Goal: Contribute content: Add original content to the website for others to see

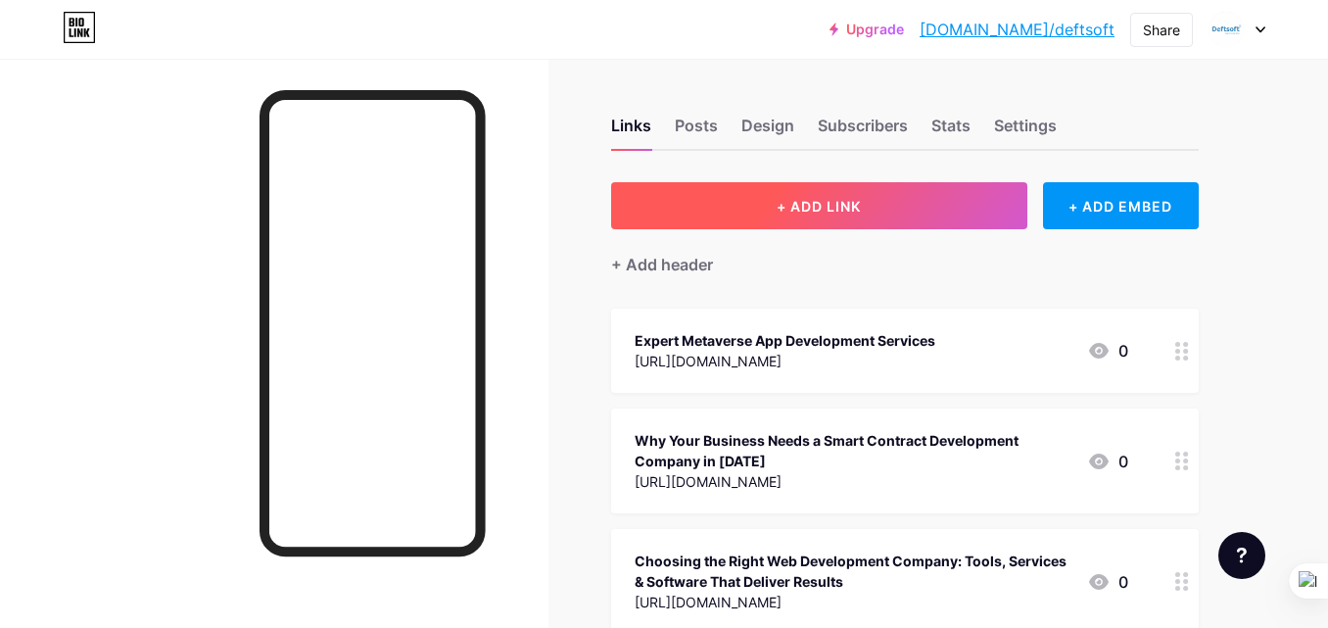
click at [730, 199] on button "+ ADD LINK" at bounding box center [819, 205] width 416 height 47
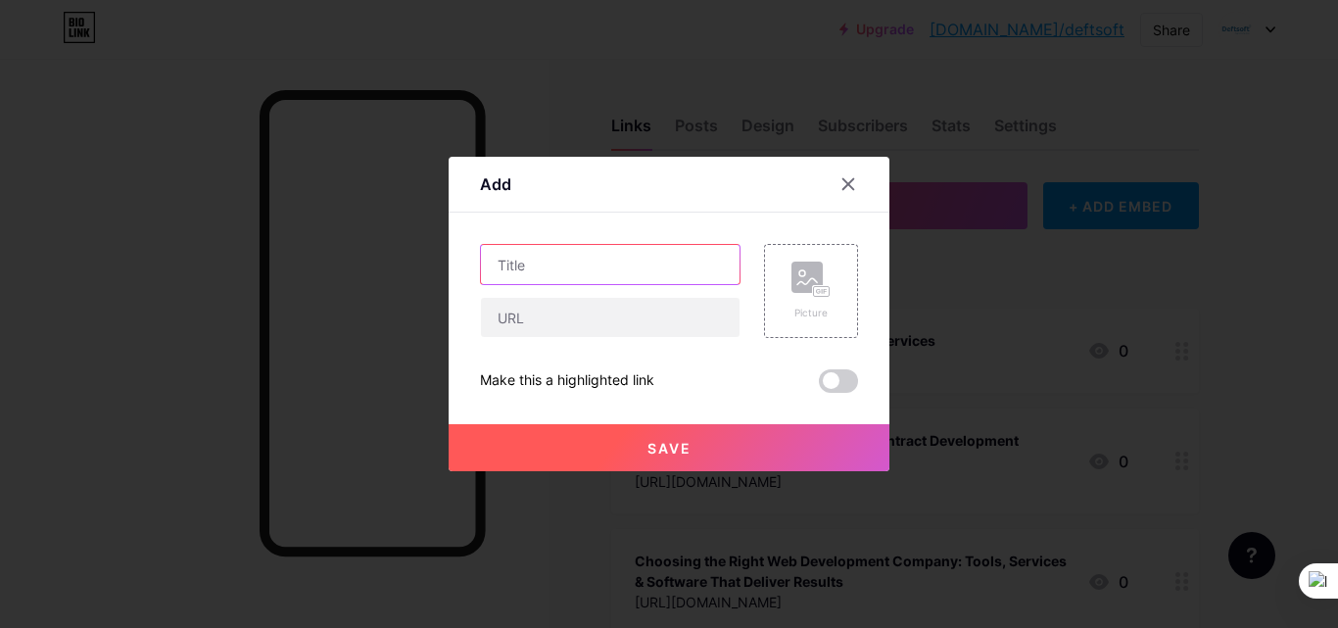
click at [610, 265] on input "text" at bounding box center [610, 264] width 259 height 39
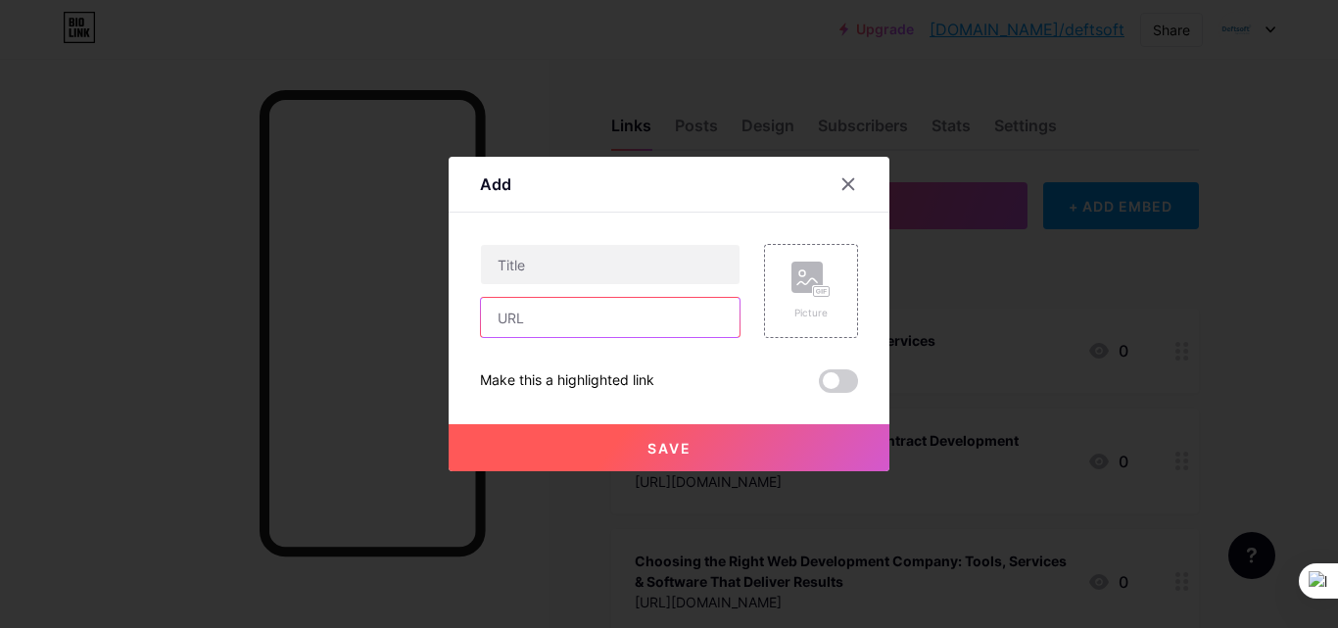
click at [526, 320] on input "text" at bounding box center [610, 317] width 259 height 39
paste input "[URL][DOMAIN_NAME]"
type input "[URL][DOMAIN_NAME]"
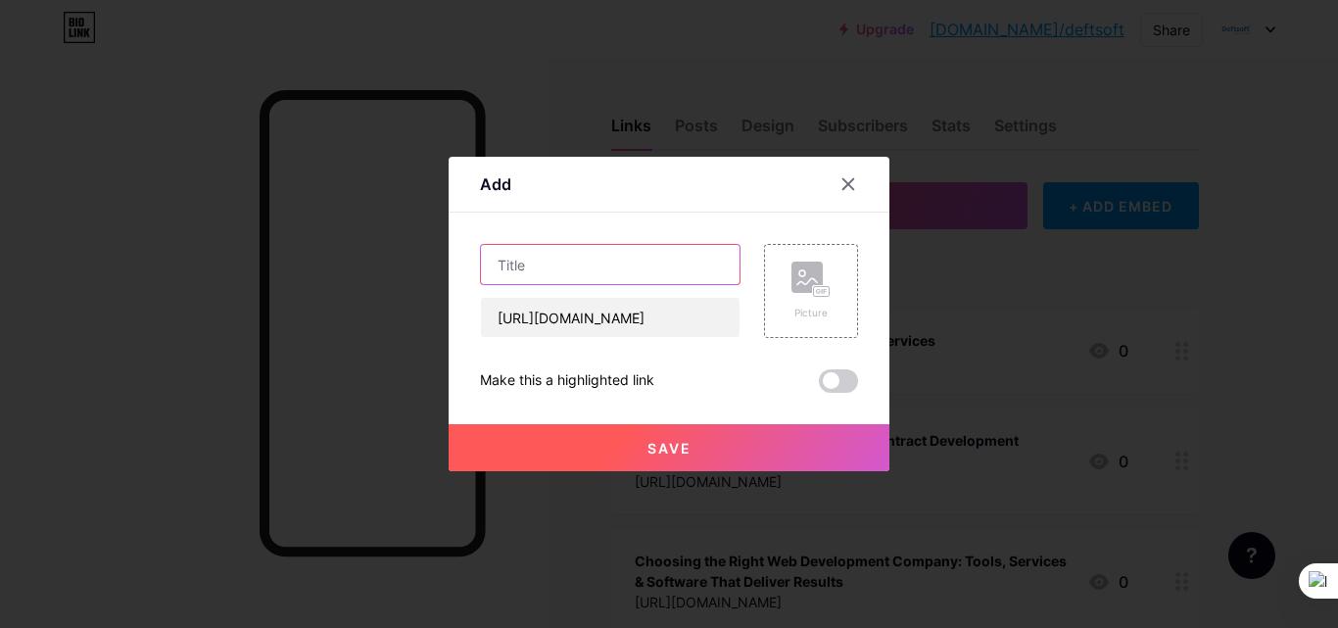
scroll to position [0, 0]
click at [510, 271] on input "text" at bounding box center [610, 264] width 259 height 39
paste input "Transforming Businesses with IoT Mobile App Development"
type input "Transforming Businesses with IoT Mobile App Development"
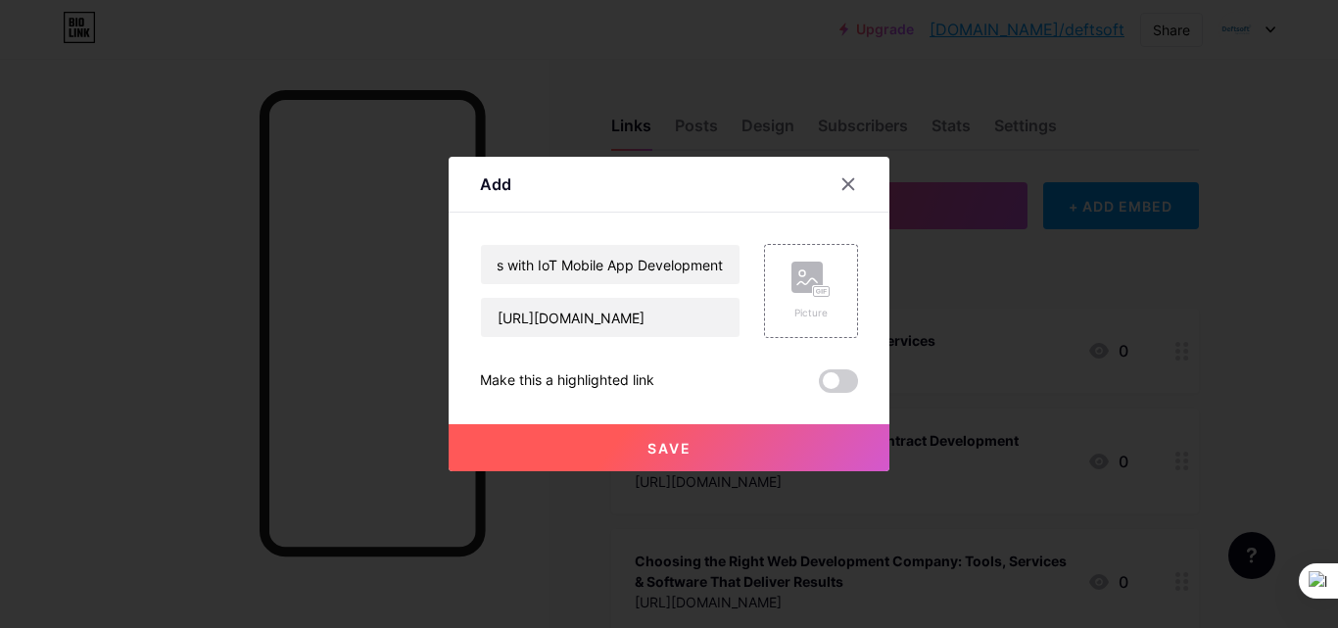
click at [645, 449] on button "Save" at bounding box center [669, 447] width 441 height 47
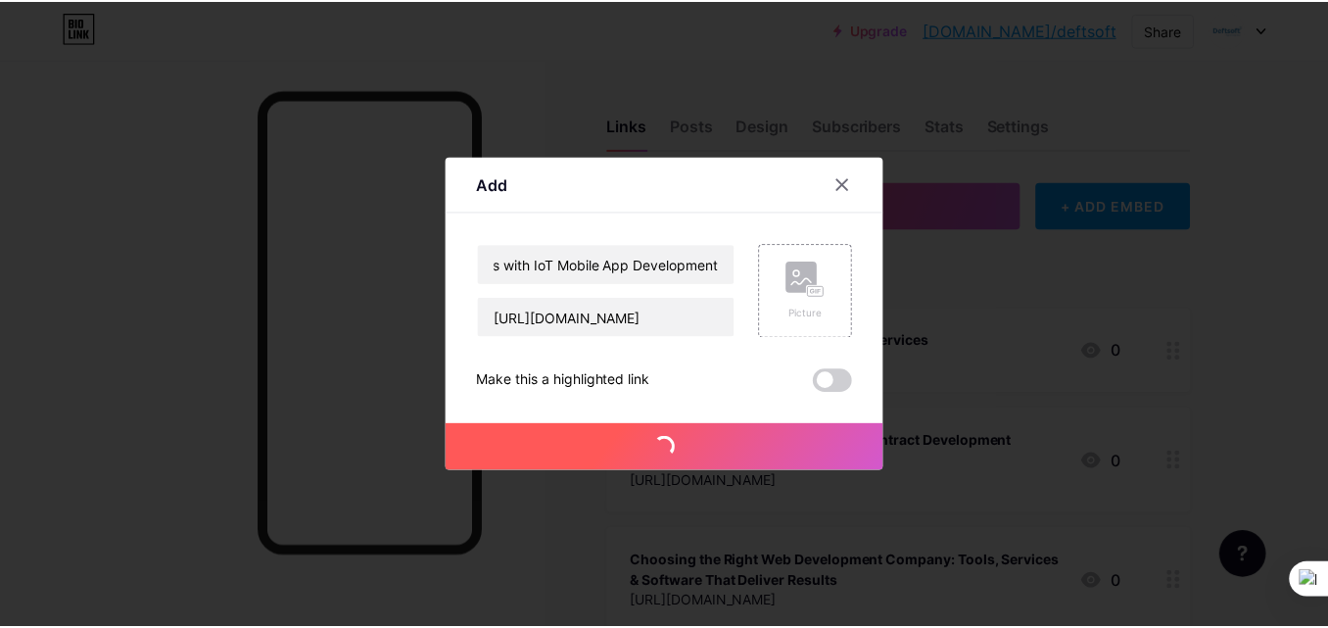
scroll to position [0, 0]
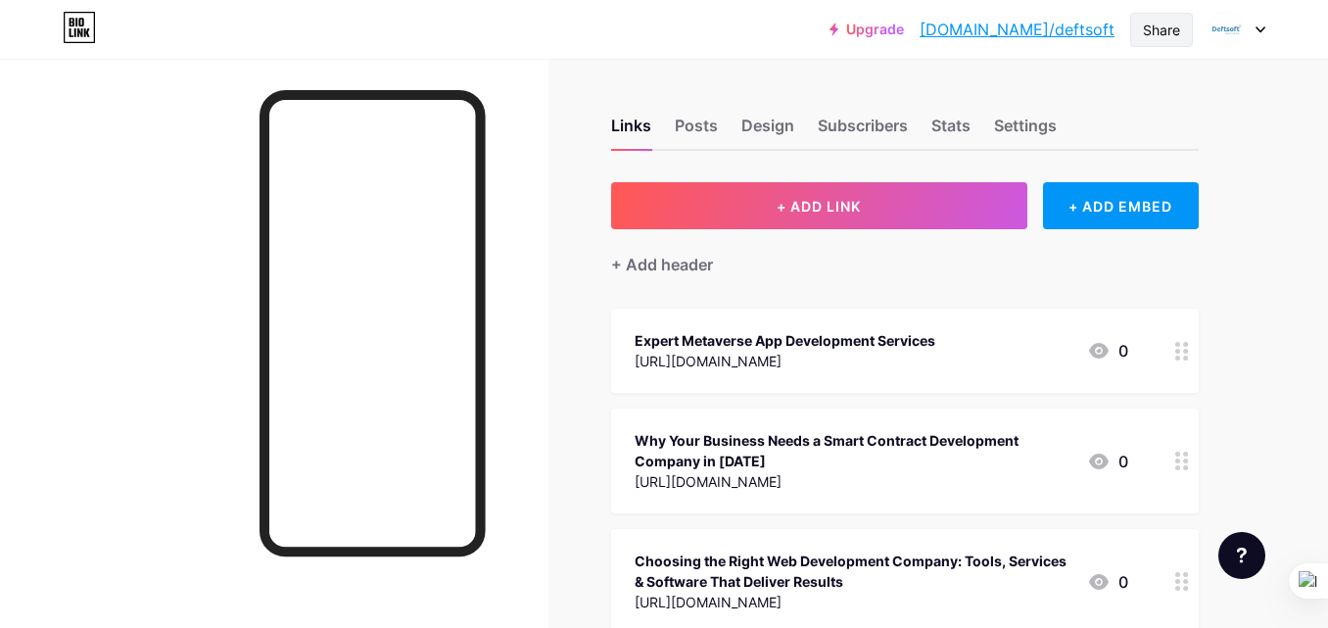
click at [1172, 35] on div "Share" at bounding box center [1161, 30] width 37 height 21
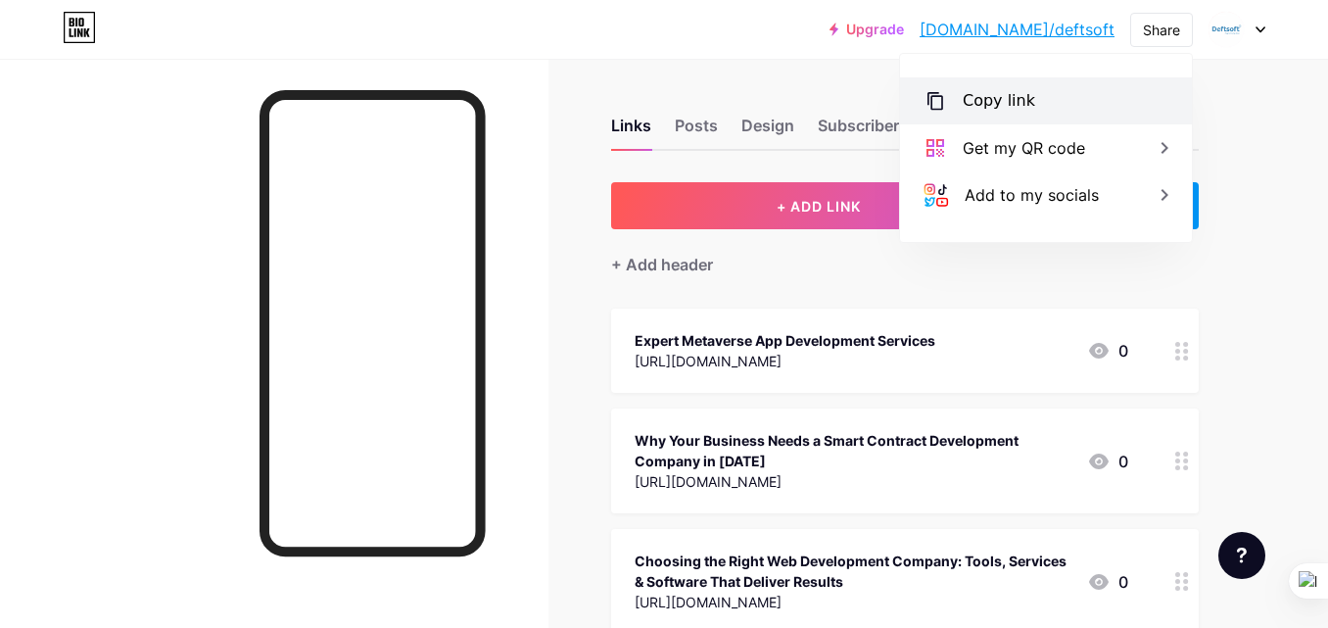
click at [1016, 86] on div "Copy link" at bounding box center [1046, 100] width 292 height 47
